Goal: Task Accomplishment & Management: Manage account settings

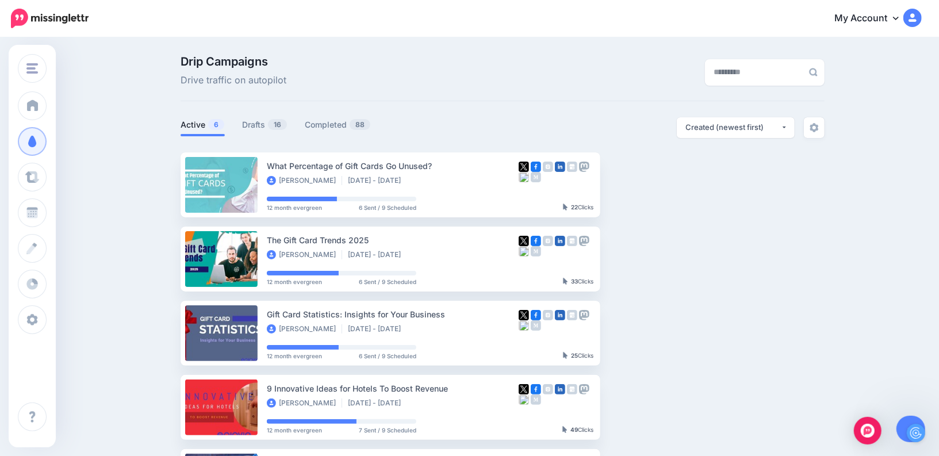
click at [903, 21] on link "My Account" at bounding box center [872, 19] width 99 height 28
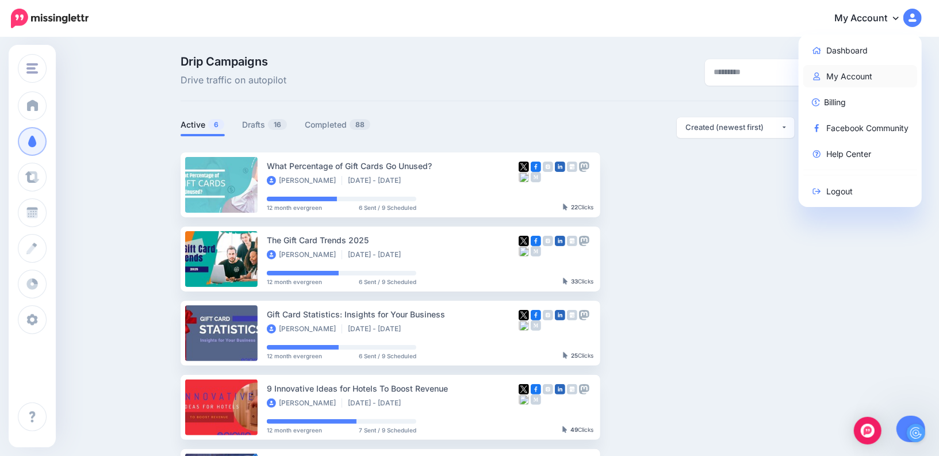
click at [831, 77] on link "My Account" at bounding box center [861, 76] width 114 height 22
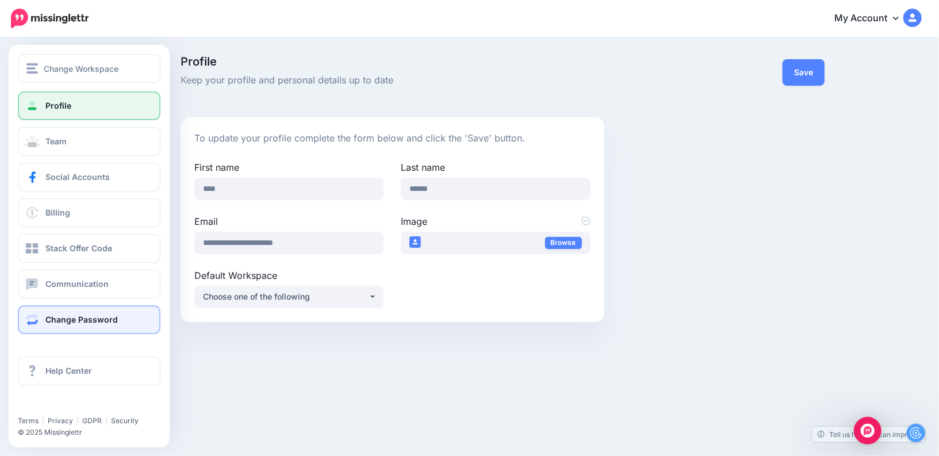
click at [67, 330] on link "Change Password" at bounding box center [89, 319] width 143 height 29
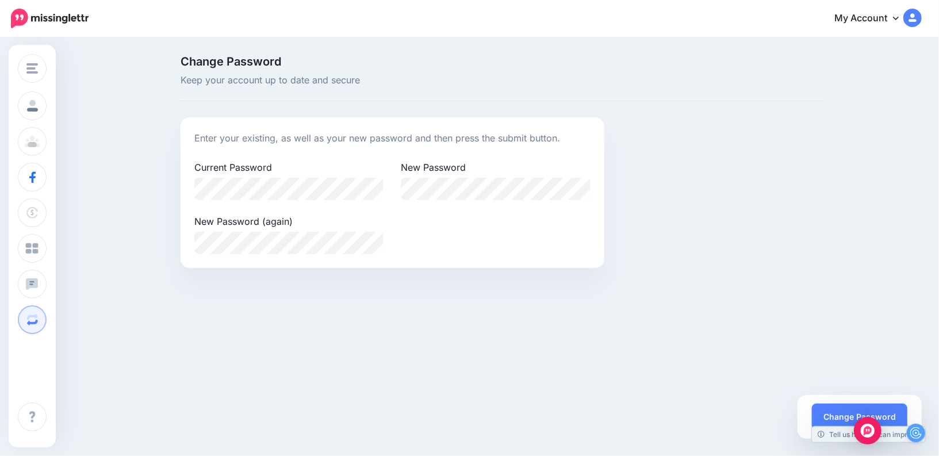
click at [472, 249] on div "Current Password New Password New Password (again)" at bounding box center [393, 207] width 414 height 94
click at [833, 415] on button "Change Password" at bounding box center [859, 417] width 95 height 26
click at [579, 340] on div "Change Workspace Enjovia Reliving WCIC Reworking DocFlite Melody Rights Add Wor…" at bounding box center [469, 211] width 939 height 345
click at [865, 20] on link "My Account" at bounding box center [872, 19] width 99 height 28
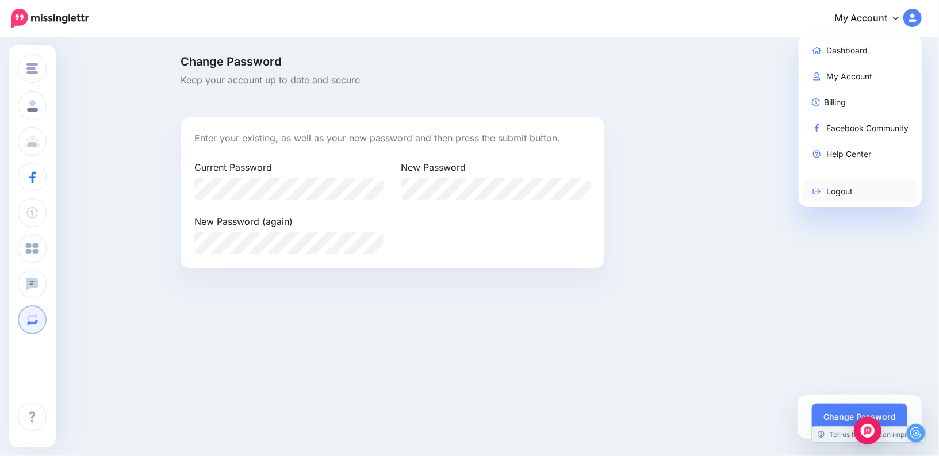
click at [839, 191] on link "Logout" at bounding box center [861, 191] width 114 height 22
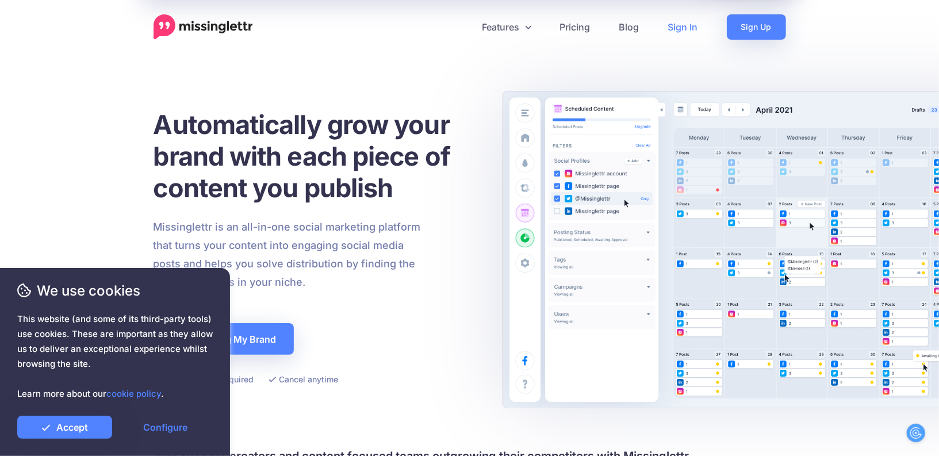
click at [675, 36] on link "Sign In" at bounding box center [683, 26] width 59 height 25
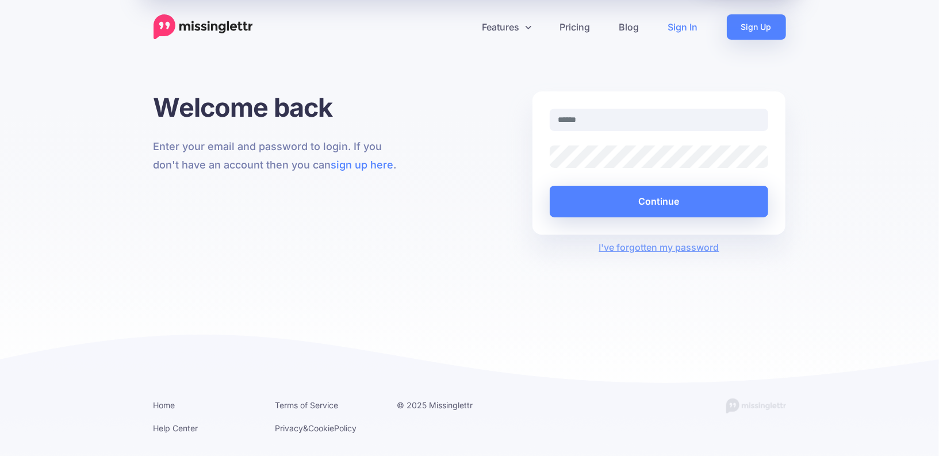
type input "**********"
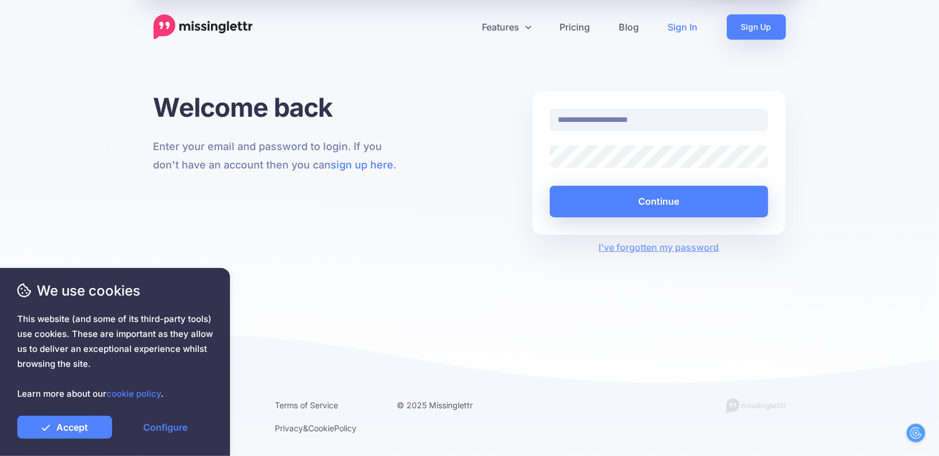
click at [525, 160] on div "**********" at bounding box center [659, 172] width 271 height 163
click at [550, 186] on button "Continue" at bounding box center [659, 202] width 219 height 32
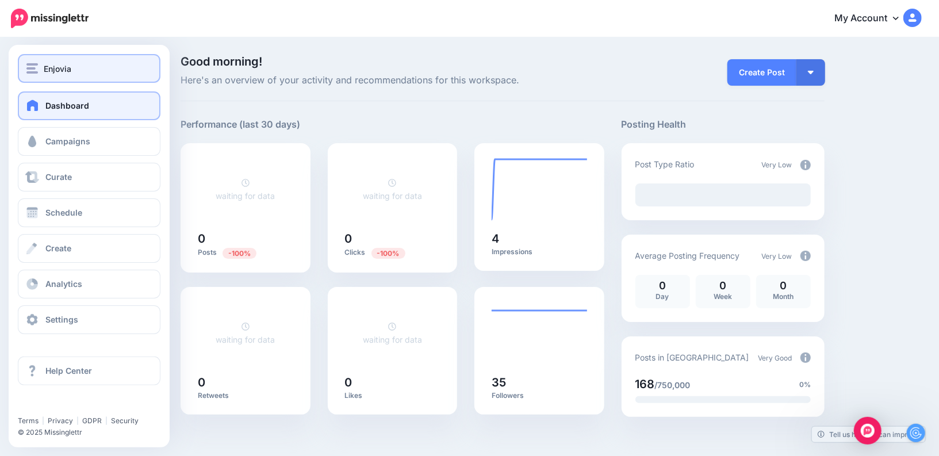
click at [20, 57] on button "Enjovia" at bounding box center [89, 68] width 143 height 29
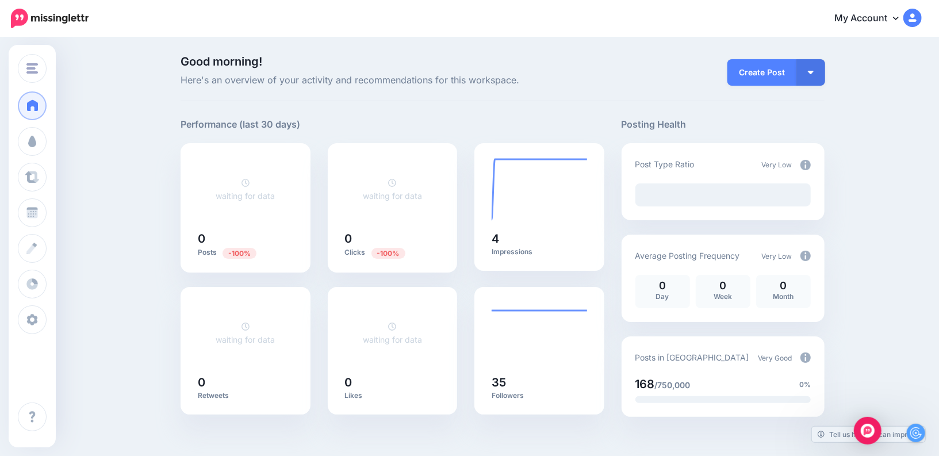
click at [873, 21] on link "My Account" at bounding box center [872, 19] width 99 height 28
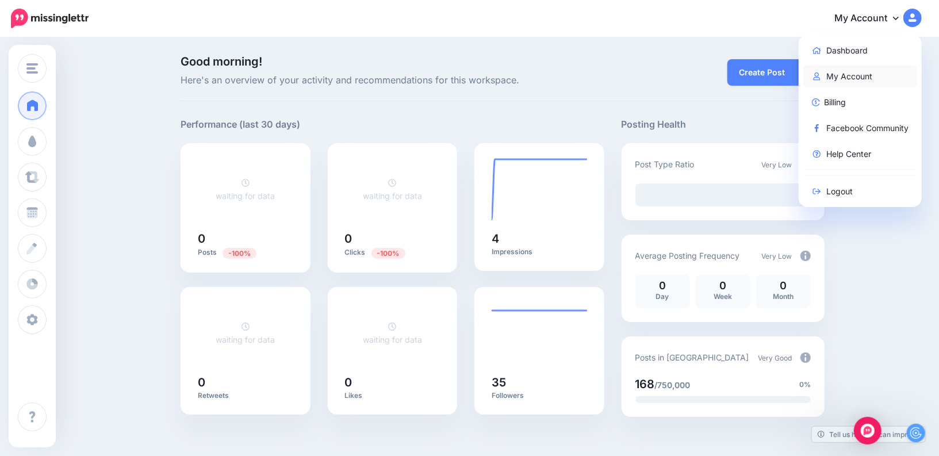
click at [833, 77] on link "My Account" at bounding box center [861, 76] width 114 height 22
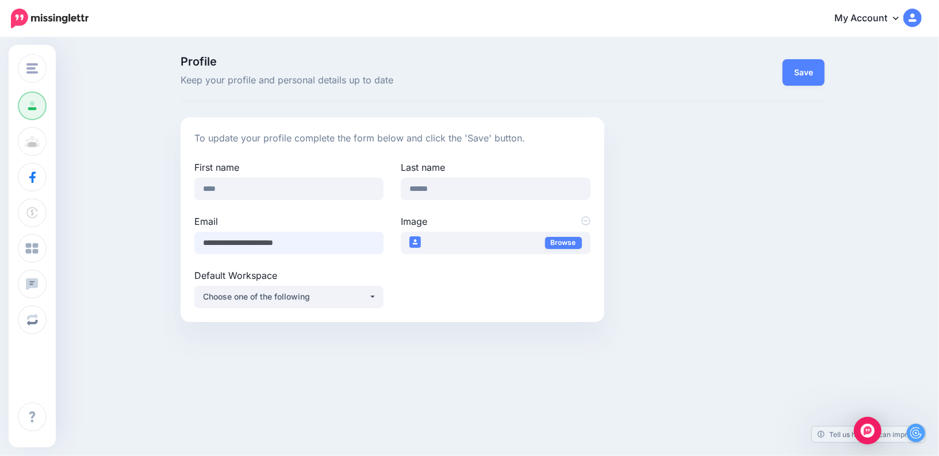
drag, startPoint x: 336, startPoint y: 246, endPoint x: 179, endPoint y: 242, distance: 156.5
click at [179, 242] on div "**********" at bounding box center [392, 219] width 441 height 205
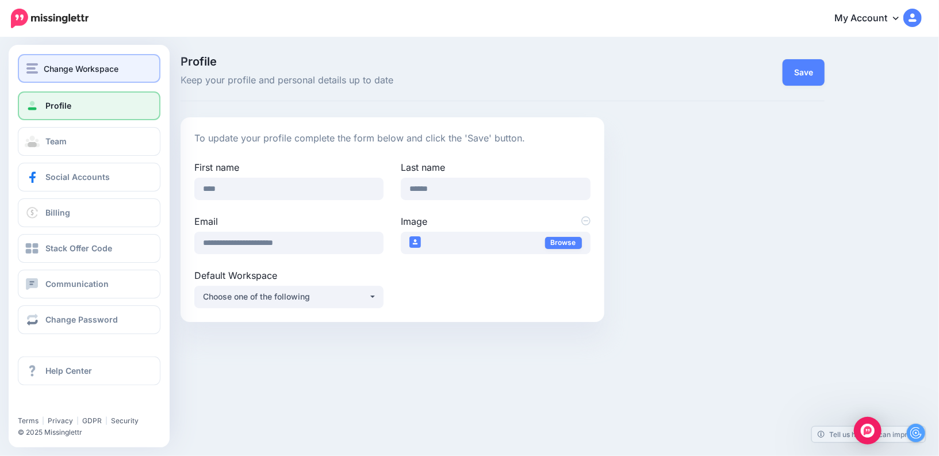
click at [23, 70] on button "Change Workspace" at bounding box center [89, 68] width 143 height 29
click at [66, 68] on span "Change Workspace" at bounding box center [81, 68] width 75 height 13
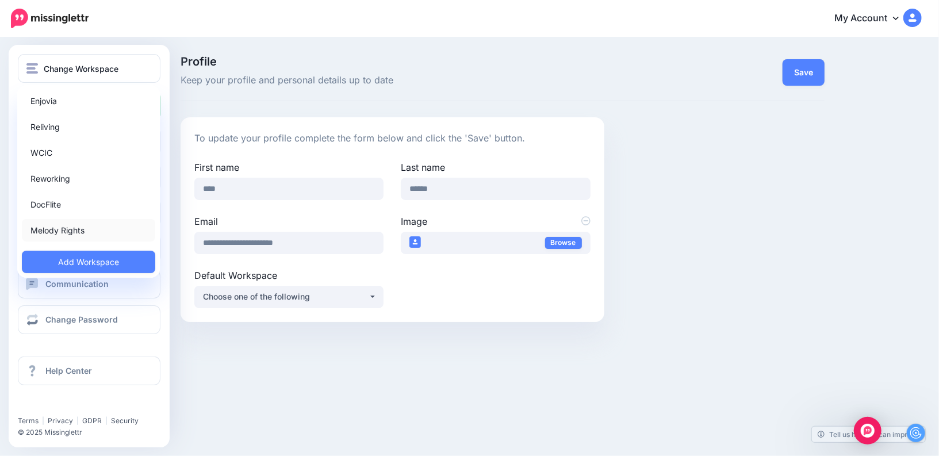
click at [85, 233] on link "Melody Rights" at bounding box center [88, 230] width 133 height 22
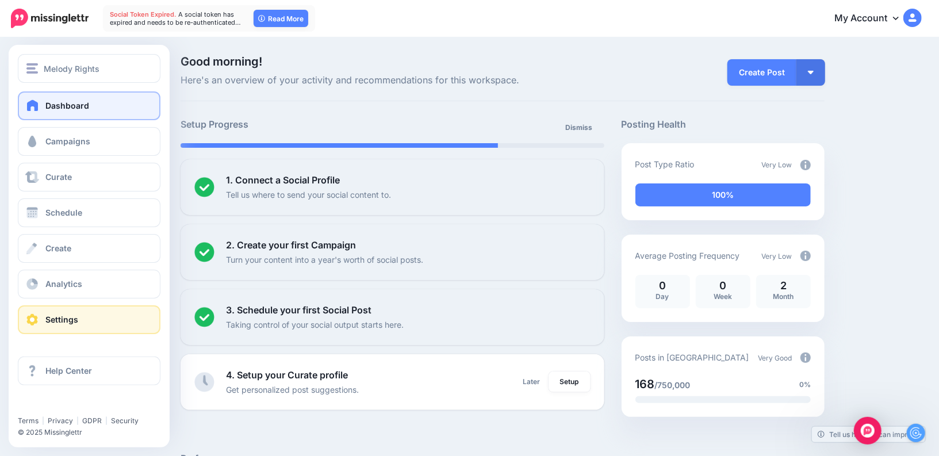
click at [36, 316] on span at bounding box center [32, 320] width 15 height 12
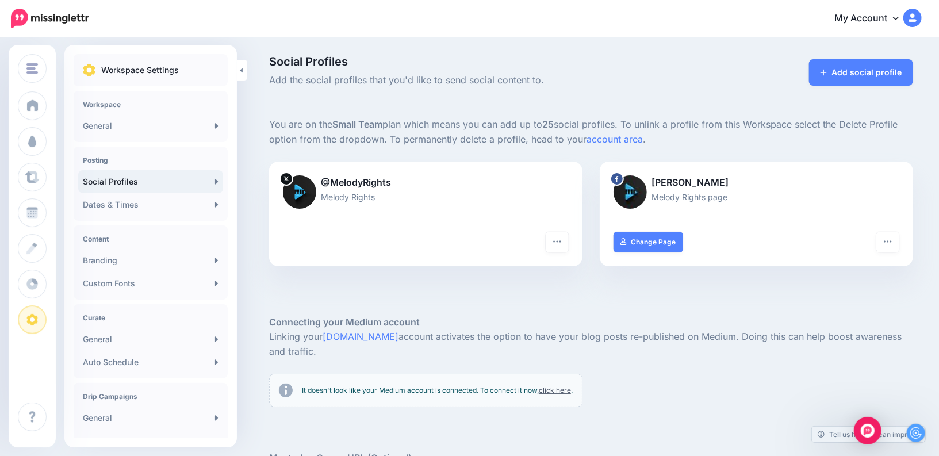
click at [890, 12] on link "My Account" at bounding box center [872, 19] width 99 height 28
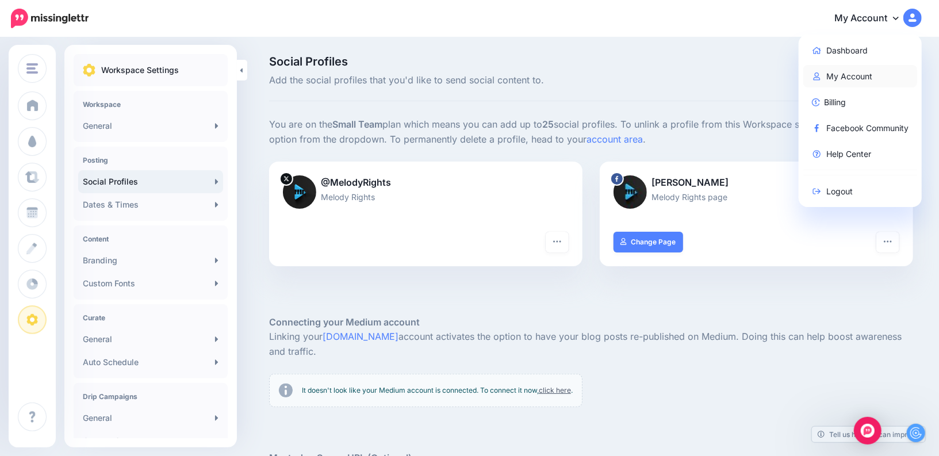
click at [852, 79] on link "My Account" at bounding box center [861, 76] width 114 height 22
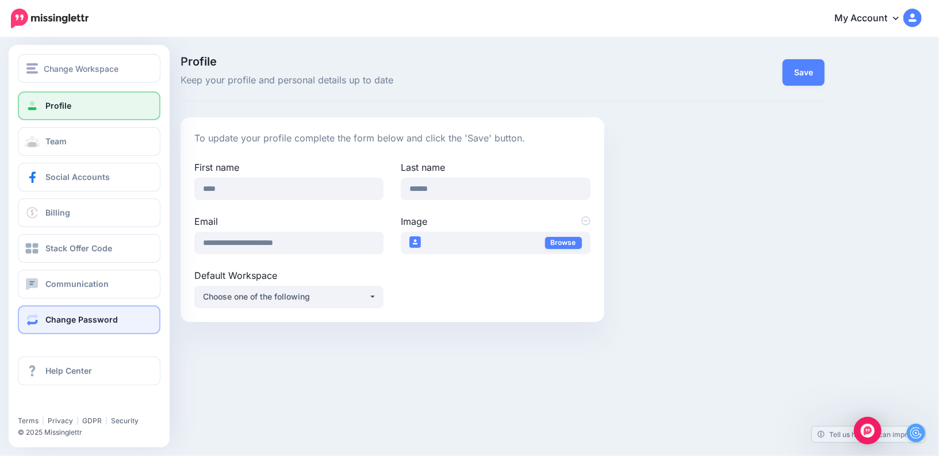
click at [56, 324] on span "Change Password" at bounding box center [81, 320] width 72 height 10
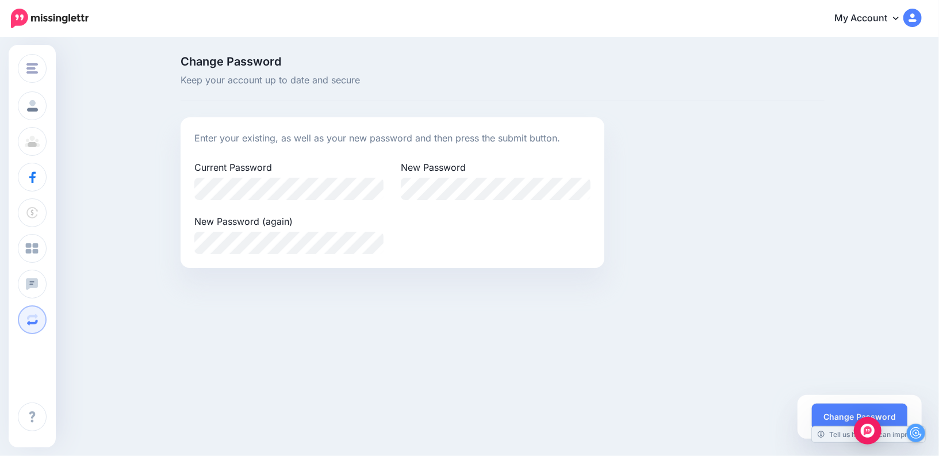
click at [165, 186] on div "Change Password Keep your account up to date and secure Enter your existing, as…" at bounding box center [469, 166] width 939 height 255
click at [833, 417] on button "Change Password" at bounding box center [859, 417] width 95 height 26
click at [911, 14] on img at bounding box center [913, 18] width 18 height 18
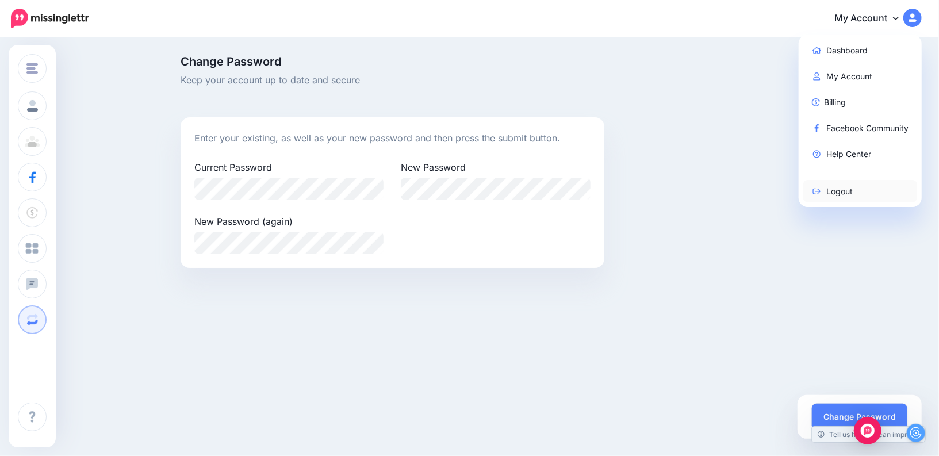
click at [841, 195] on link "Logout" at bounding box center [861, 191] width 114 height 22
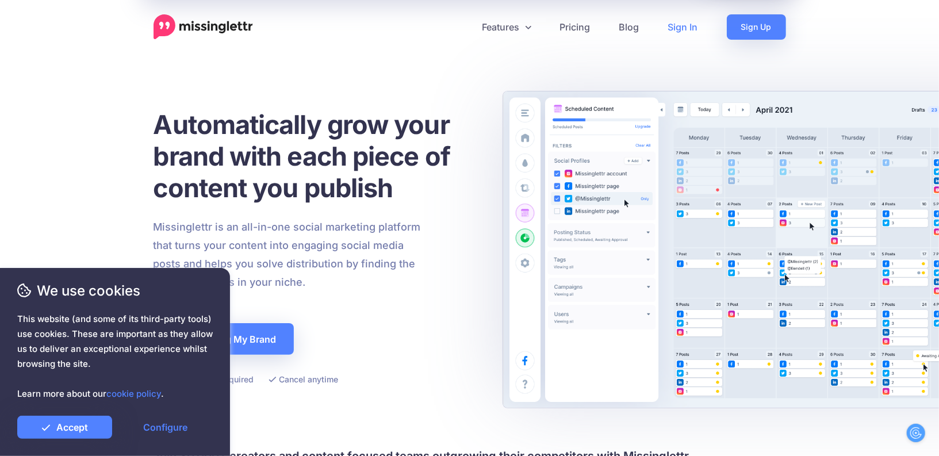
click at [675, 18] on link "Sign In" at bounding box center [683, 26] width 59 height 25
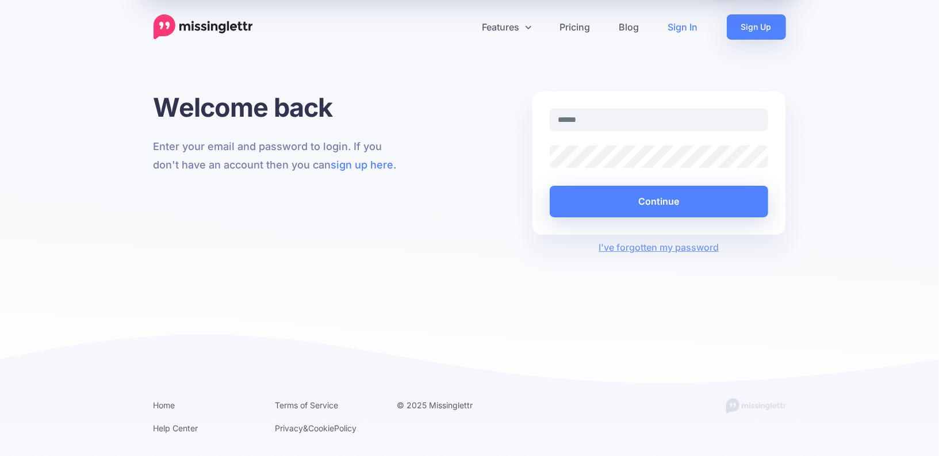
type input "**********"
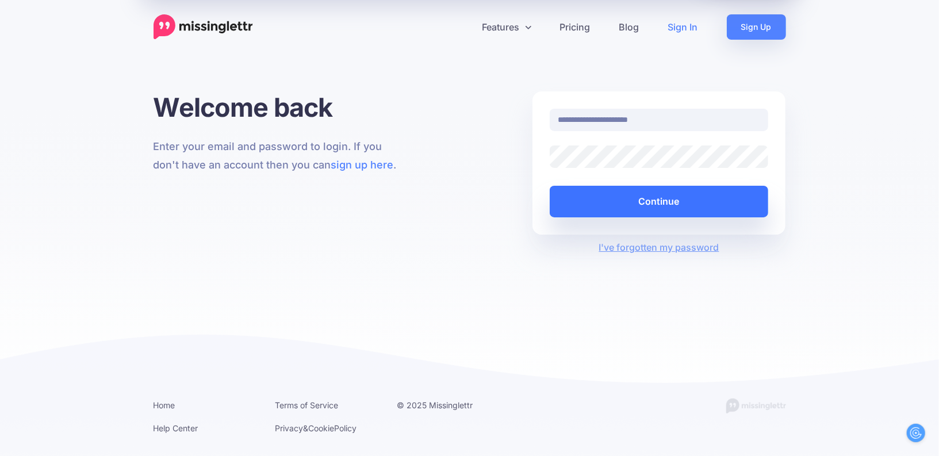
click at [651, 200] on button "Continue" at bounding box center [659, 202] width 219 height 32
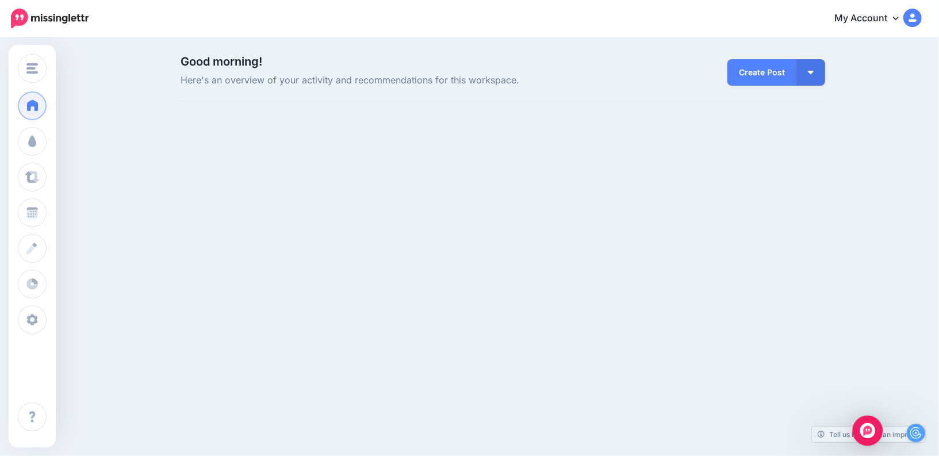
click at [870, 428] on img "Open Intercom Messenger" at bounding box center [868, 430] width 15 height 15
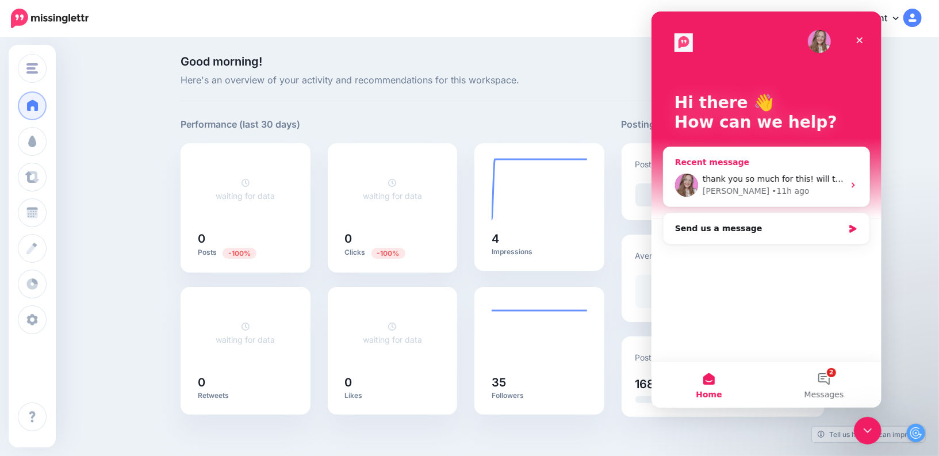
click at [787, 173] on div "thank you so much for this! will try in the morning as its 10pm here now thanks…" at bounding box center [773, 179] width 142 height 12
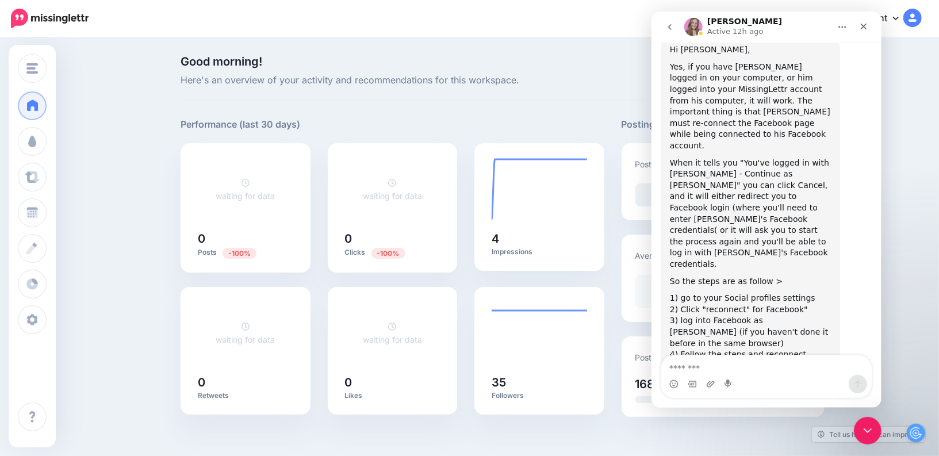
scroll to position [3433, 0]
type textarea "**********"
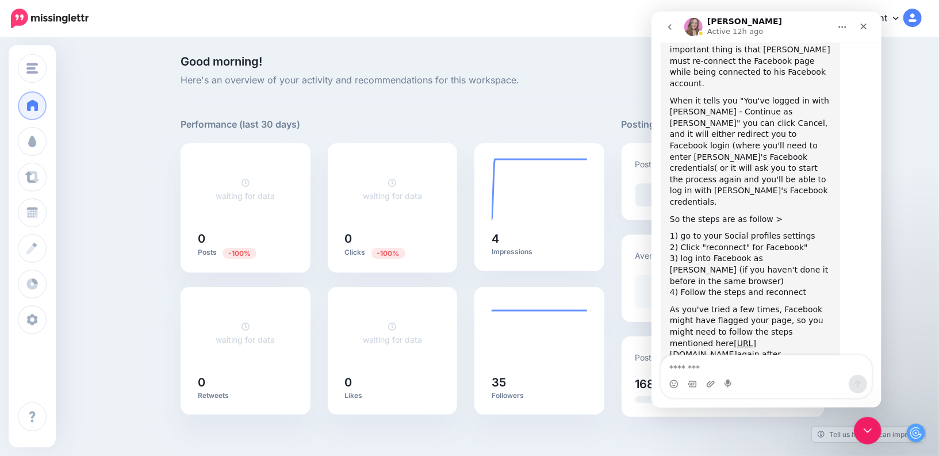
click at [868, 26] on div "Close" at bounding box center [863, 26] width 21 height 21
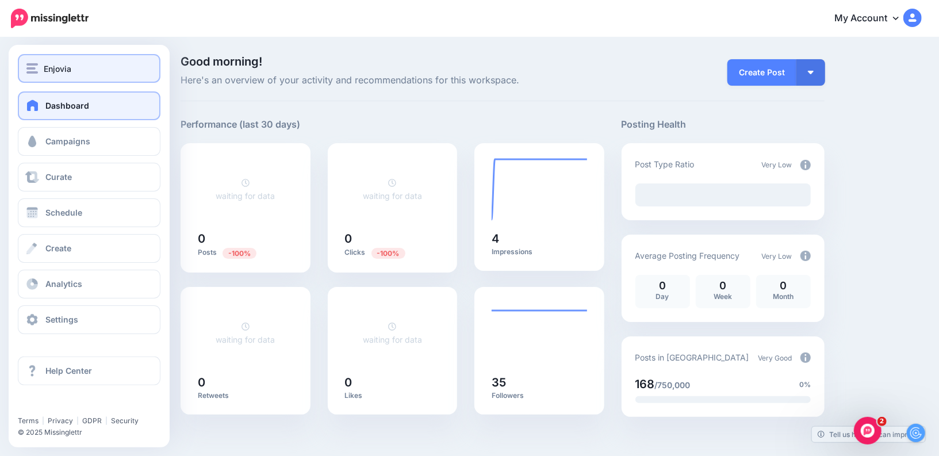
click at [23, 68] on button "Enjovia" at bounding box center [89, 68] width 143 height 29
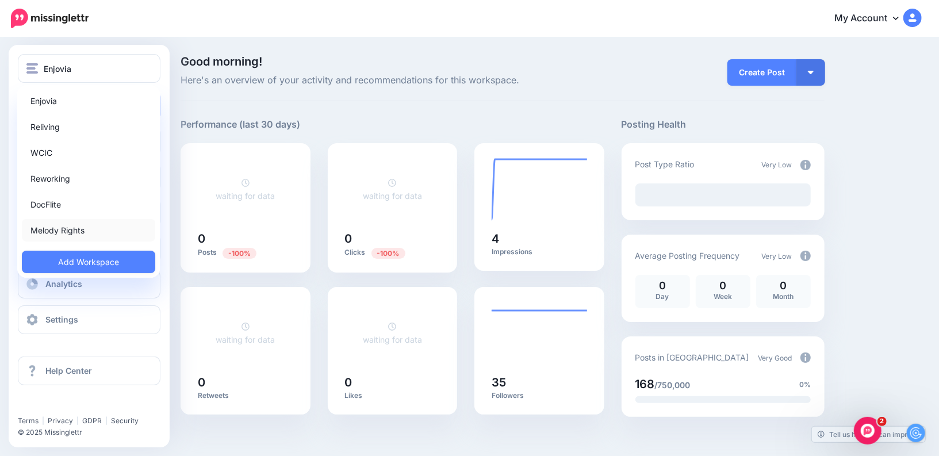
click at [60, 226] on link "Melody Rights" at bounding box center [88, 230] width 133 height 22
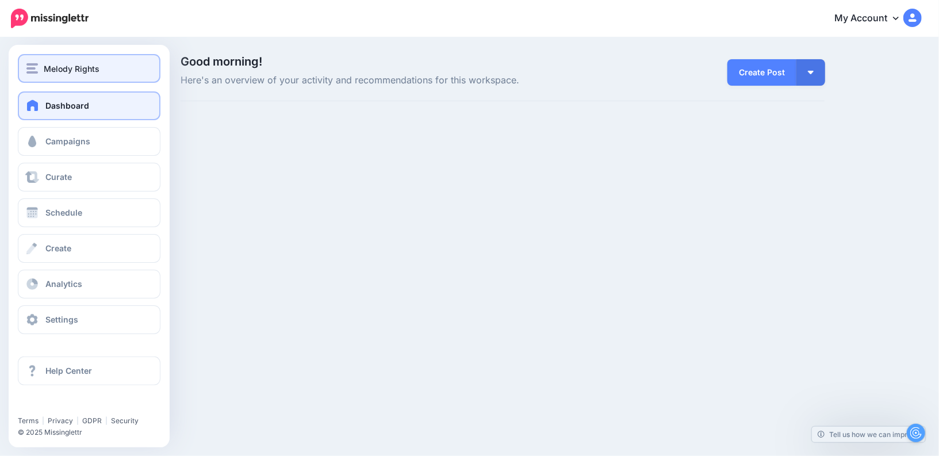
click at [43, 63] on div "Melody Rights" at bounding box center [88, 68] width 125 height 13
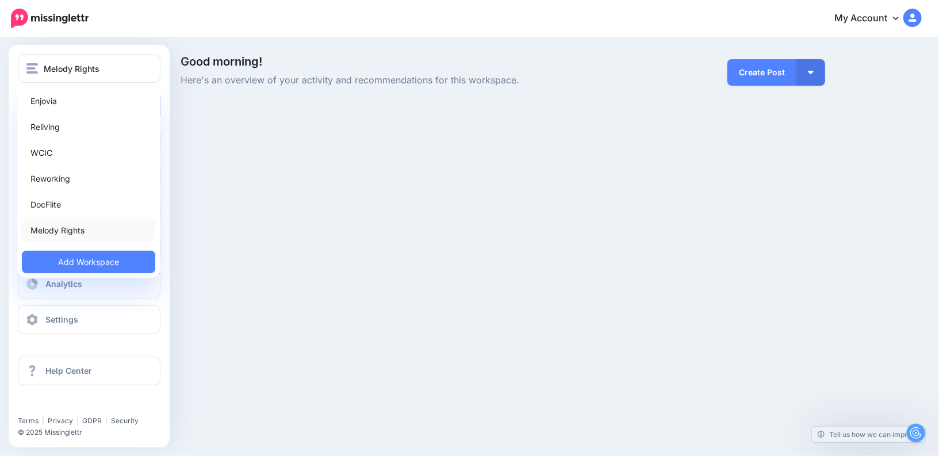
click at [57, 234] on link "Melody Rights" at bounding box center [88, 230] width 133 height 22
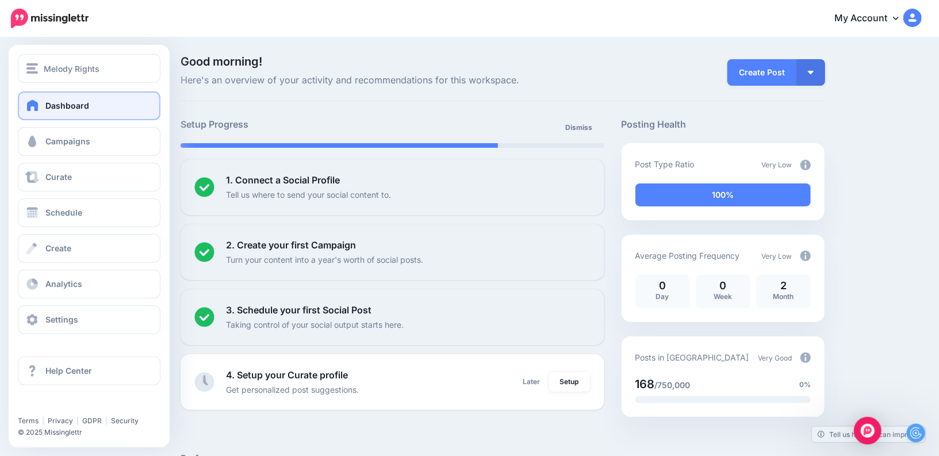
click at [86, 338] on div "Melody Rights [GEOGRAPHIC_DATA] Reliving WCIC Reworking DocFlite Melody Rights …" at bounding box center [89, 246] width 161 height 403
click at [87, 322] on link "Settings" at bounding box center [89, 319] width 143 height 29
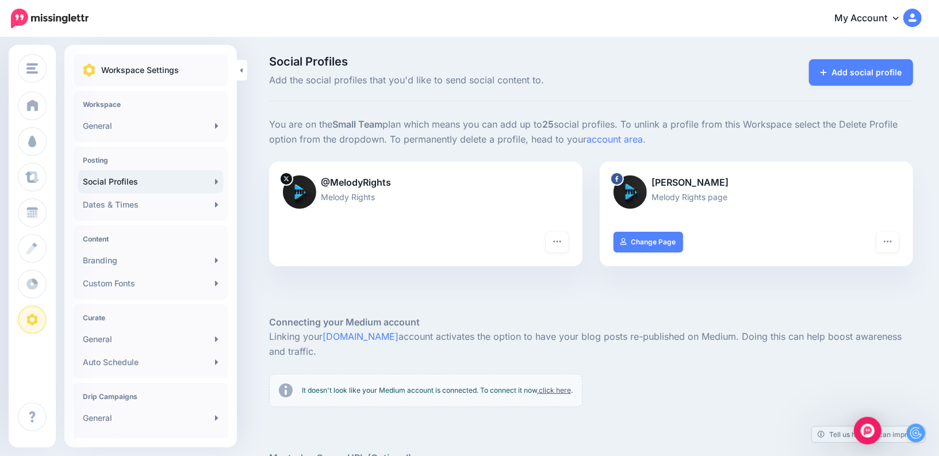
scroll to position [1, 0]
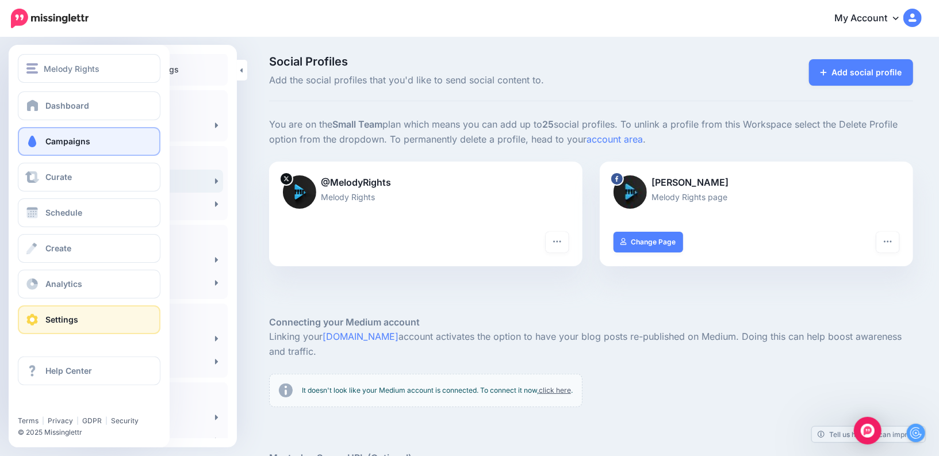
click at [48, 140] on span "Campaigns" at bounding box center [67, 141] width 45 height 10
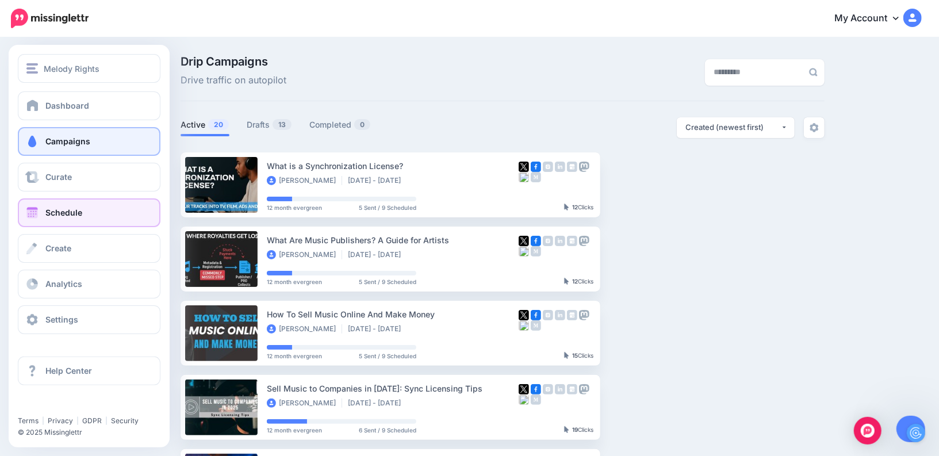
click at [86, 213] on link "Schedule" at bounding box center [89, 212] width 143 height 29
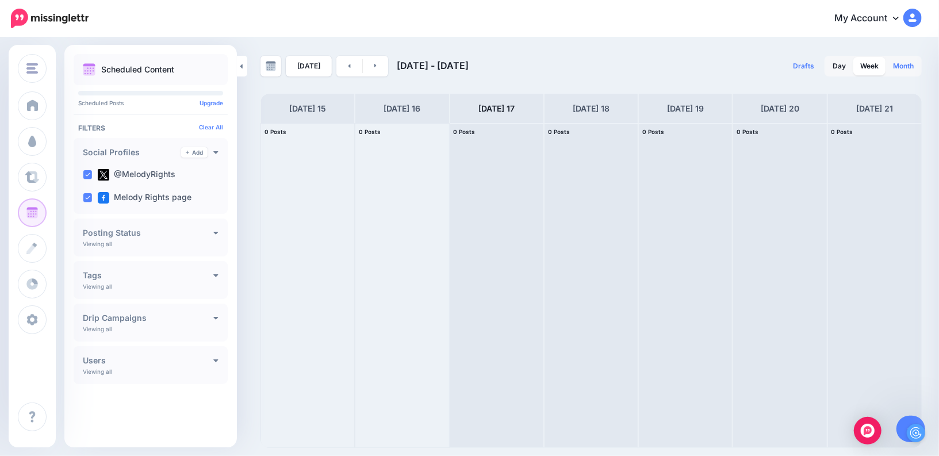
click at [899, 64] on link "Month" at bounding box center [903, 66] width 35 height 18
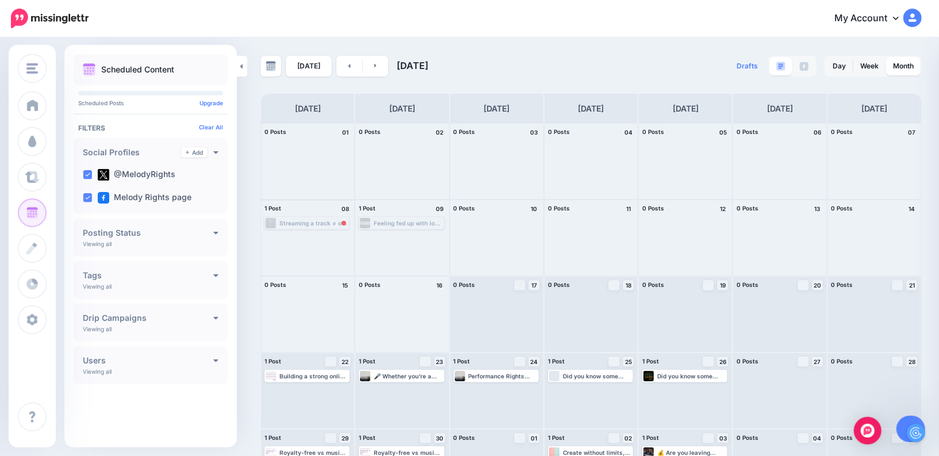
click at [343, 225] on div "Streaming a track ≠ one kind of royalty. Most artists miss half the picture — h…" at bounding box center [314, 223] width 69 height 7
click at [326, 234] on span "Reschedule Failed" at bounding box center [311, 237] width 45 height 6
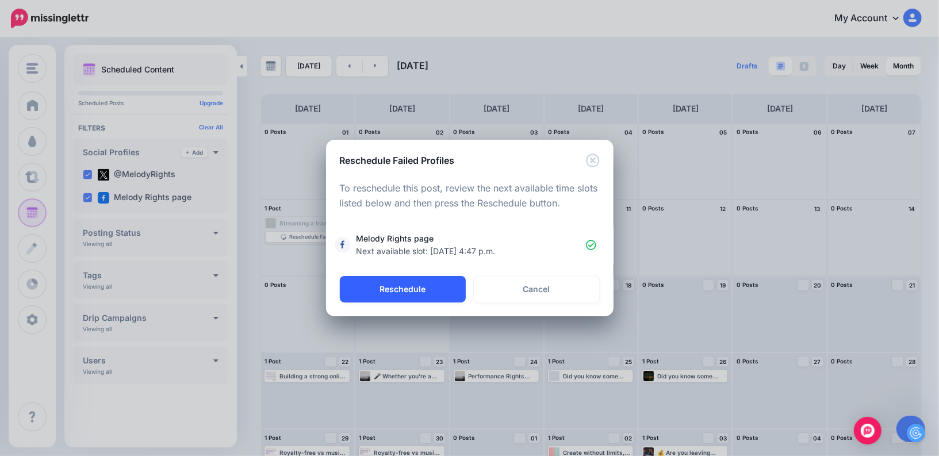
click at [443, 292] on button "Reschedule" at bounding box center [403, 289] width 126 height 26
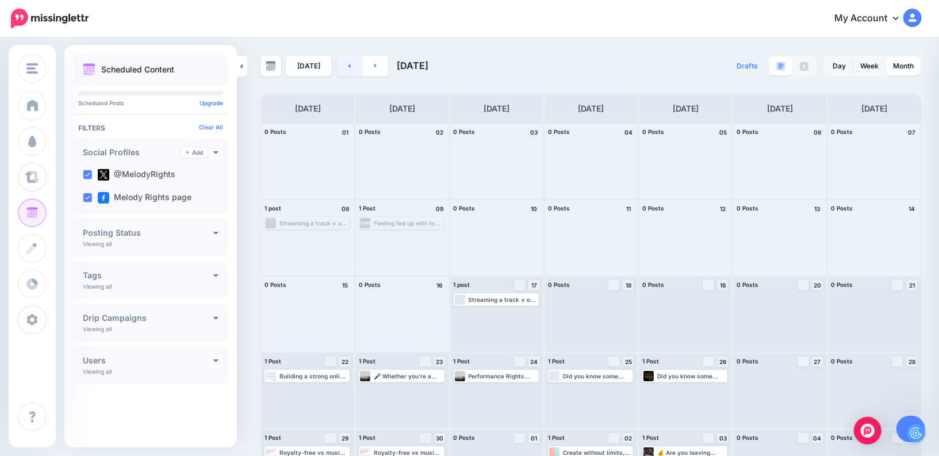
click at [345, 68] on link at bounding box center [350, 66] width 26 height 21
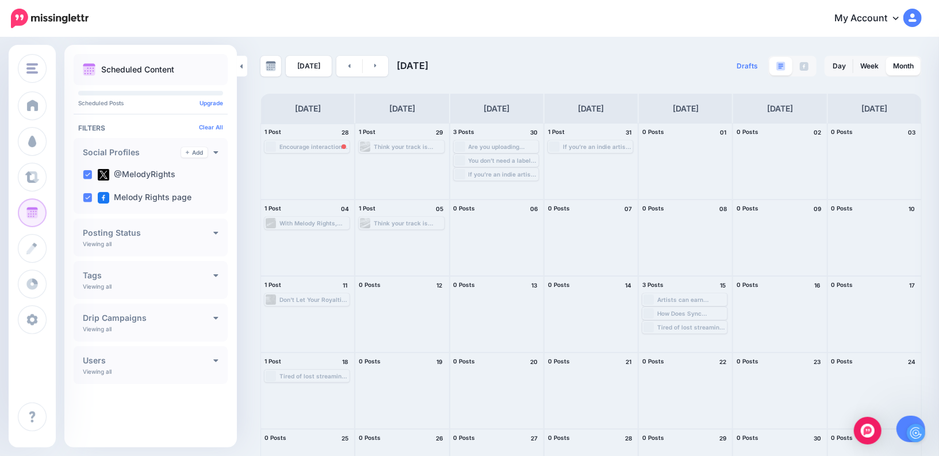
click at [320, 137] on div "1 Post 28" at bounding box center [307, 132] width 93 height 17
click at [320, 142] on div "Loading Encourage interactions (likes, comments, reposts) and share your tracks…" at bounding box center [307, 147] width 83 height 10
click at [323, 162] on span "Reschedule Failed" at bounding box center [311, 161] width 45 height 6
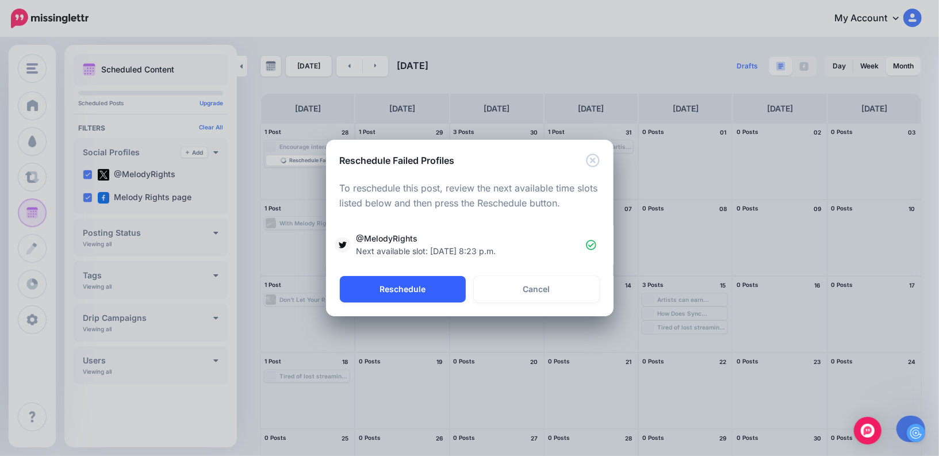
click at [441, 289] on button "Reschedule" at bounding box center [403, 289] width 126 height 26
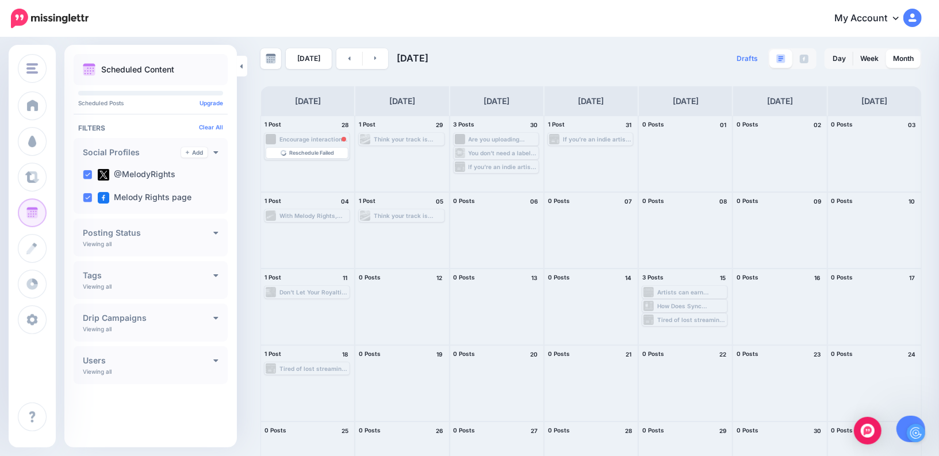
scroll to position [1, 0]
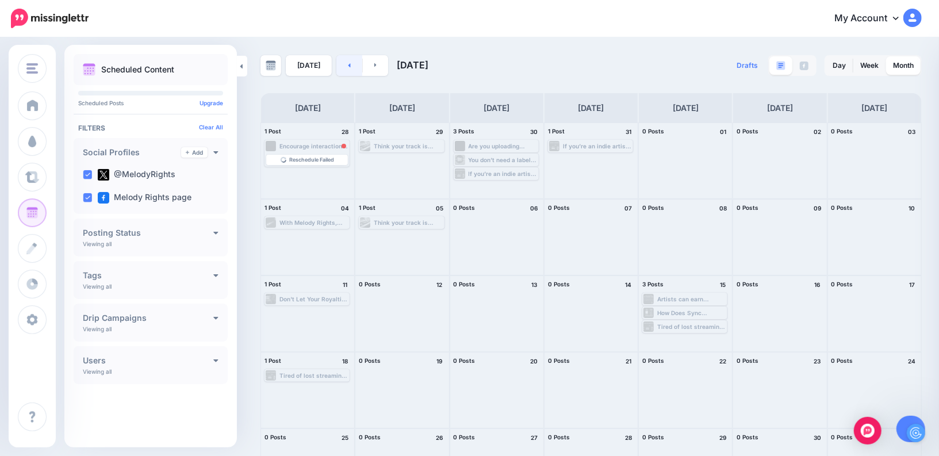
click at [345, 69] on link at bounding box center [350, 65] width 26 height 21
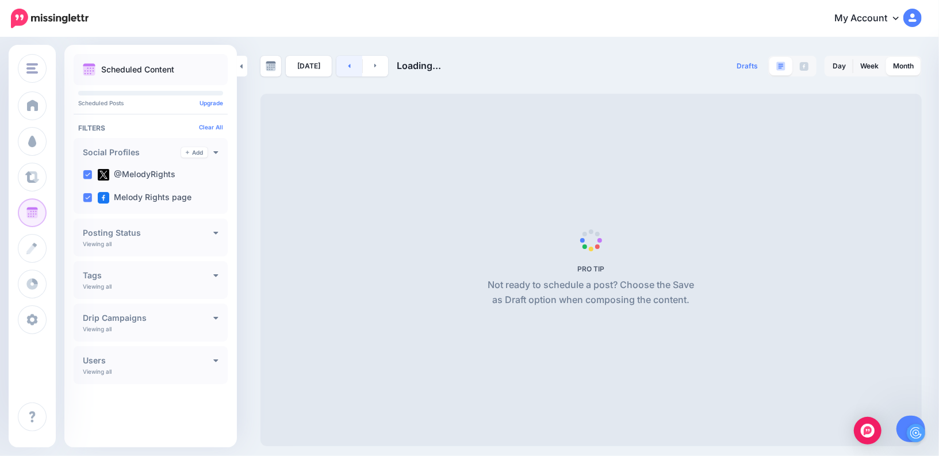
scroll to position [0, 0]
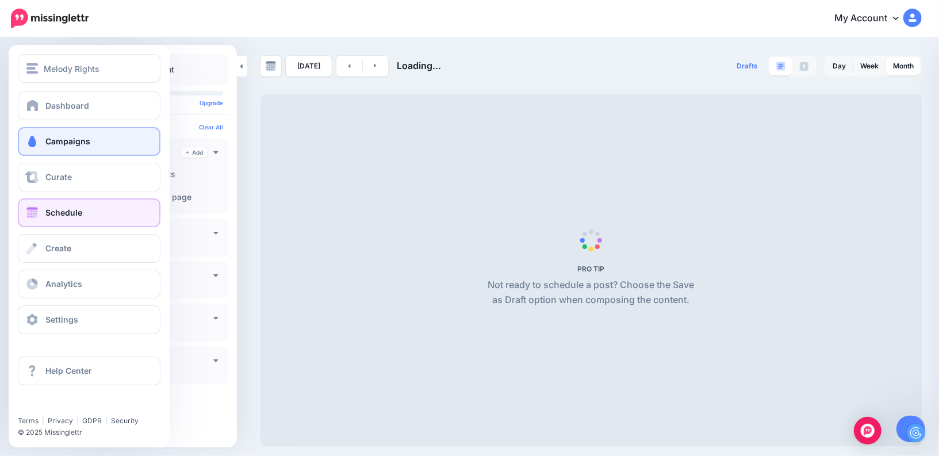
click at [70, 132] on link "Campaigns" at bounding box center [89, 141] width 143 height 29
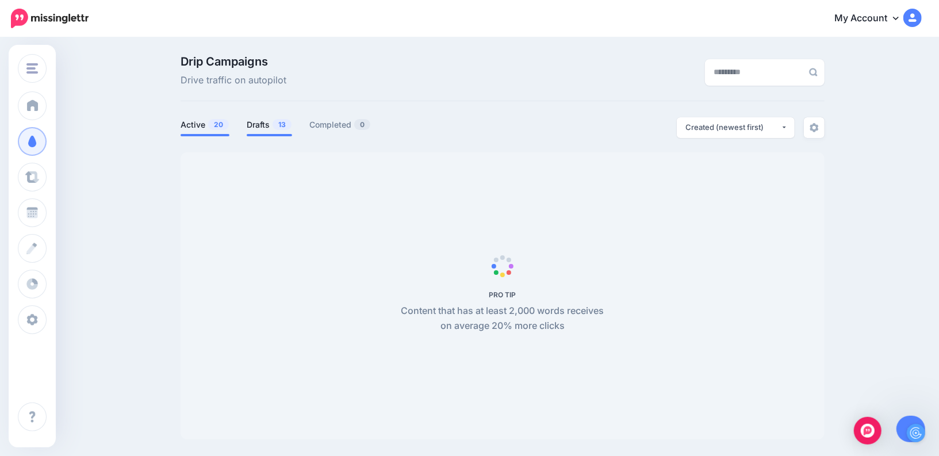
click at [257, 127] on link "Drafts 13" at bounding box center [269, 125] width 45 height 14
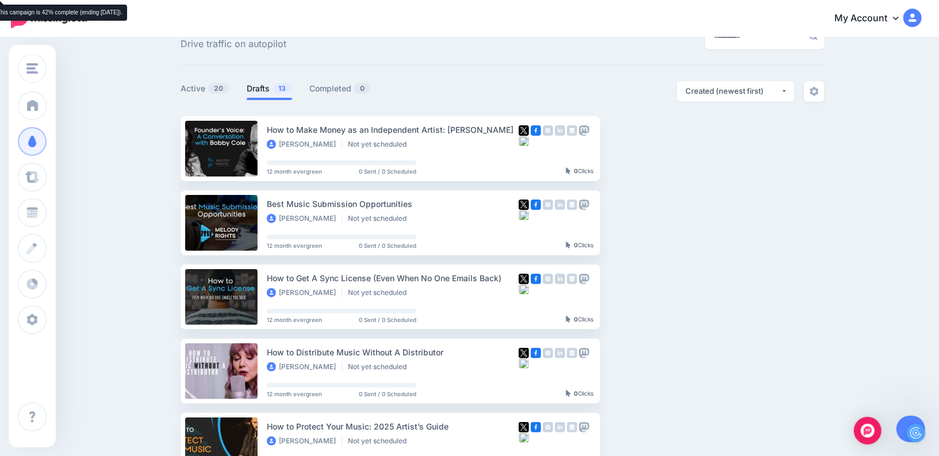
scroll to position [36, 0]
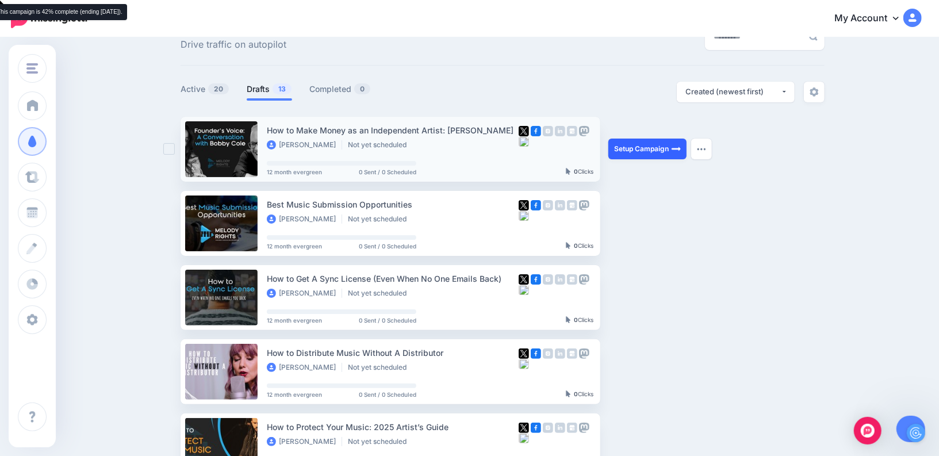
click at [656, 150] on link "Setup Campaign" at bounding box center [648, 149] width 78 height 21
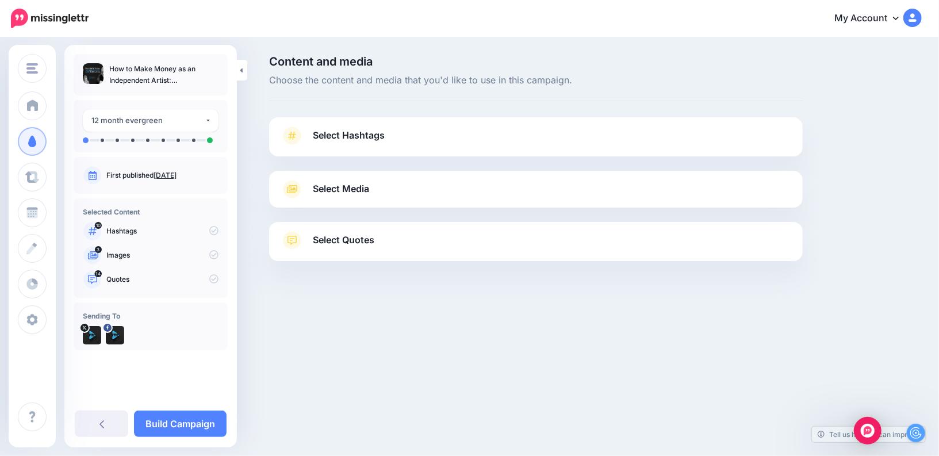
drag, startPoint x: 221, startPoint y: 79, endPoint x: 105, endPoint y: 68, distance: 116.1
click at [105, 68] on div "How to Make Money as an Independent Artist: [PERSON_NAME]" at bounding box center [151, 74] width 154 height 41
copy ul "How to Make Money as an Independent Artist: [PERSON_NAME]"
